Goal: Navigation & Orientation: Go to known website

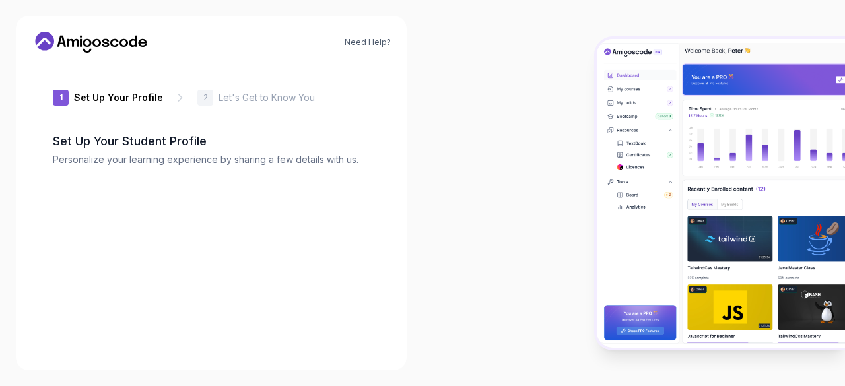
type input "loftyjaguara3f76"
